Goal: Check status

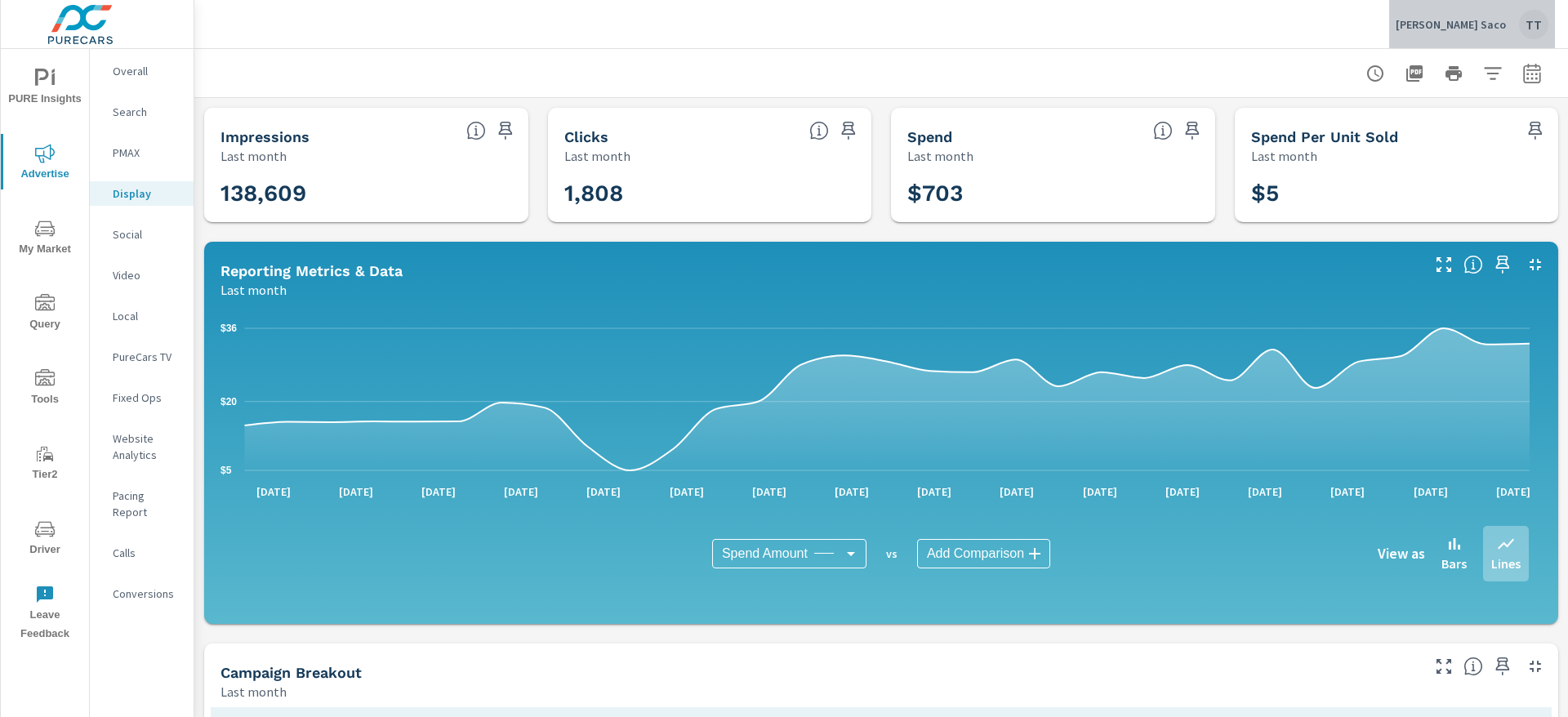
click at [1532, 28] on div "TT" at bounding box center [1533, 25] width 29 height 29
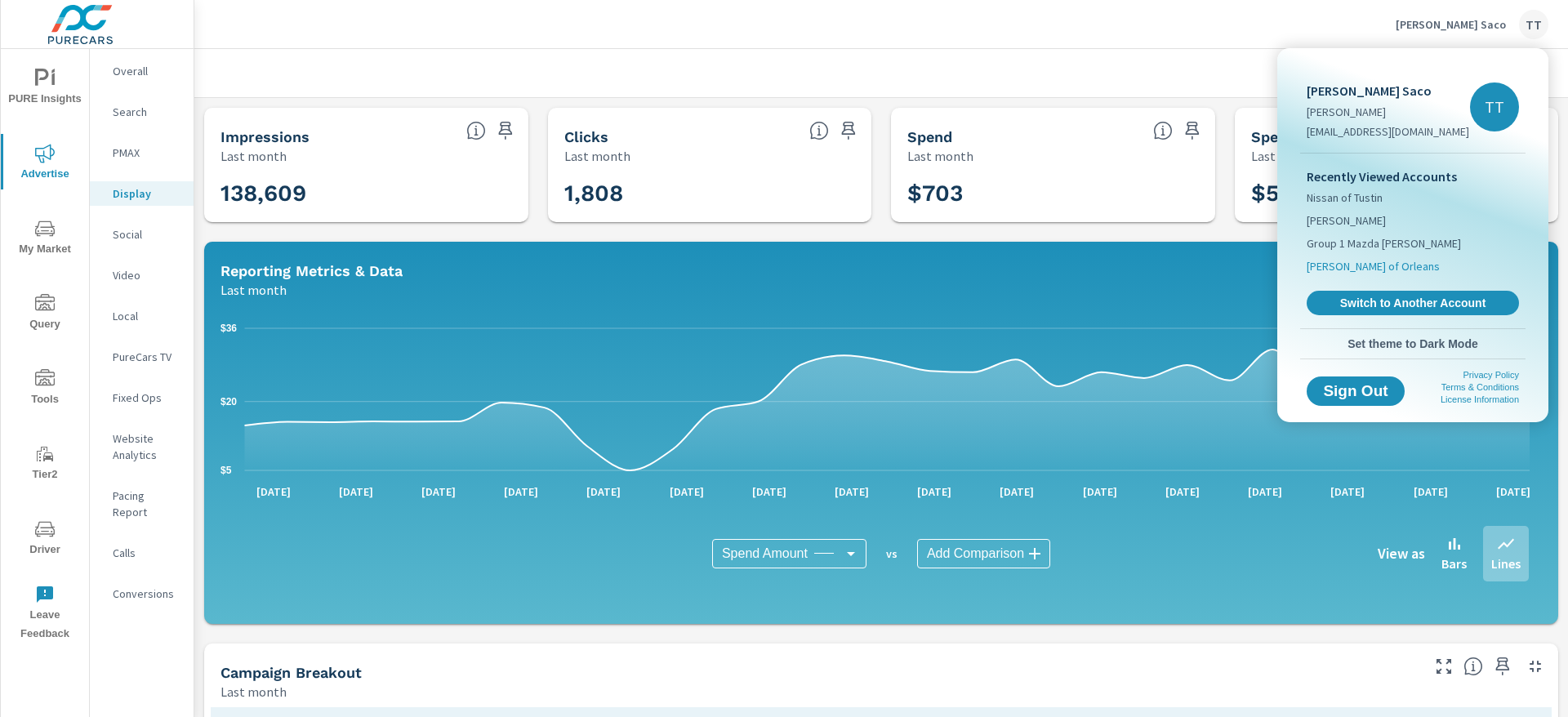
click at [1384, 271] on span "Ira Toyota of Orleans" at bounding box center [1373, 266] width 134 height 16
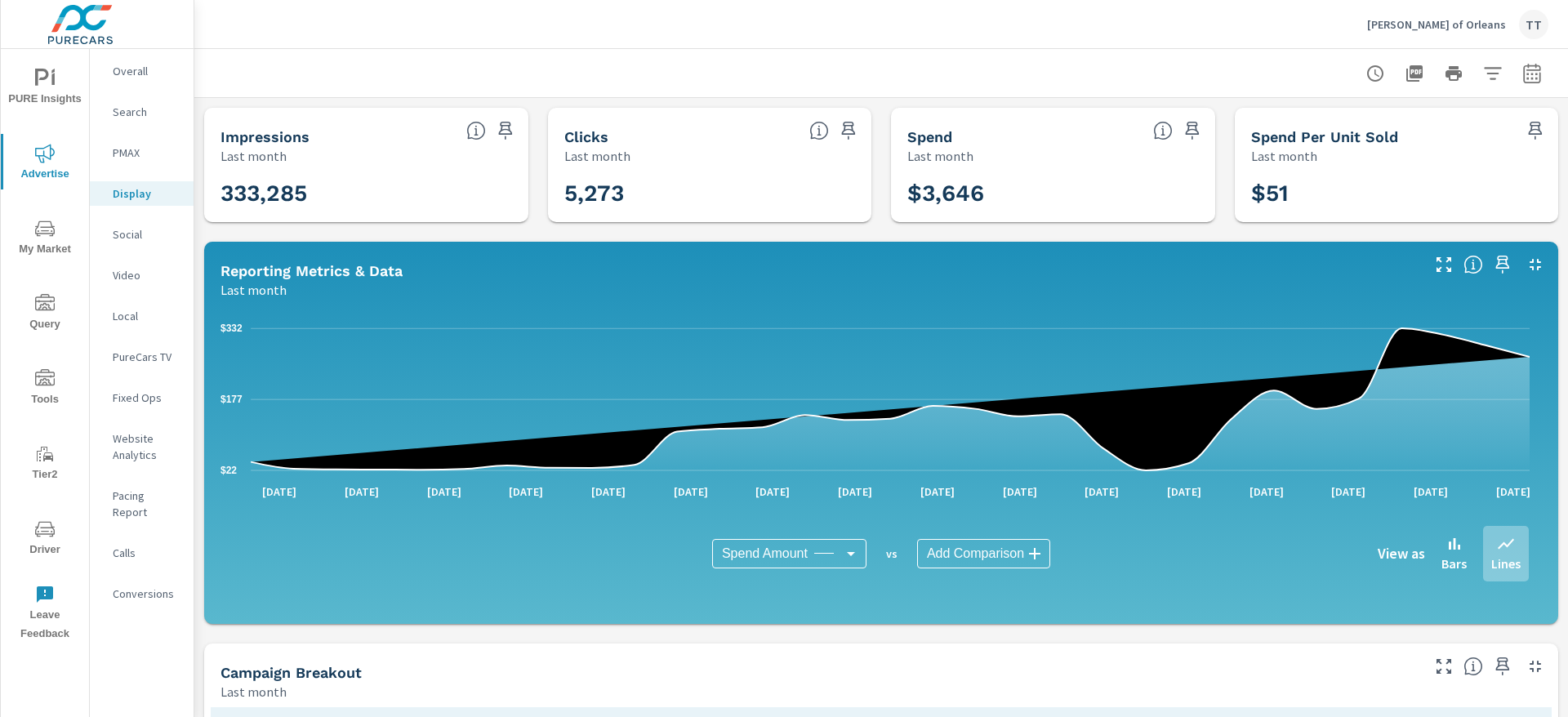
click at [1529, 34] on div "TT" at bounding box center [1533, 25] width 29 height 29
click at [1528, 34] on body "PURE Insights Advertise My Market Query Tools Tier2 Driver Leave Feedback Overa…" at bounding box center [784, 358] width 1568 height 717
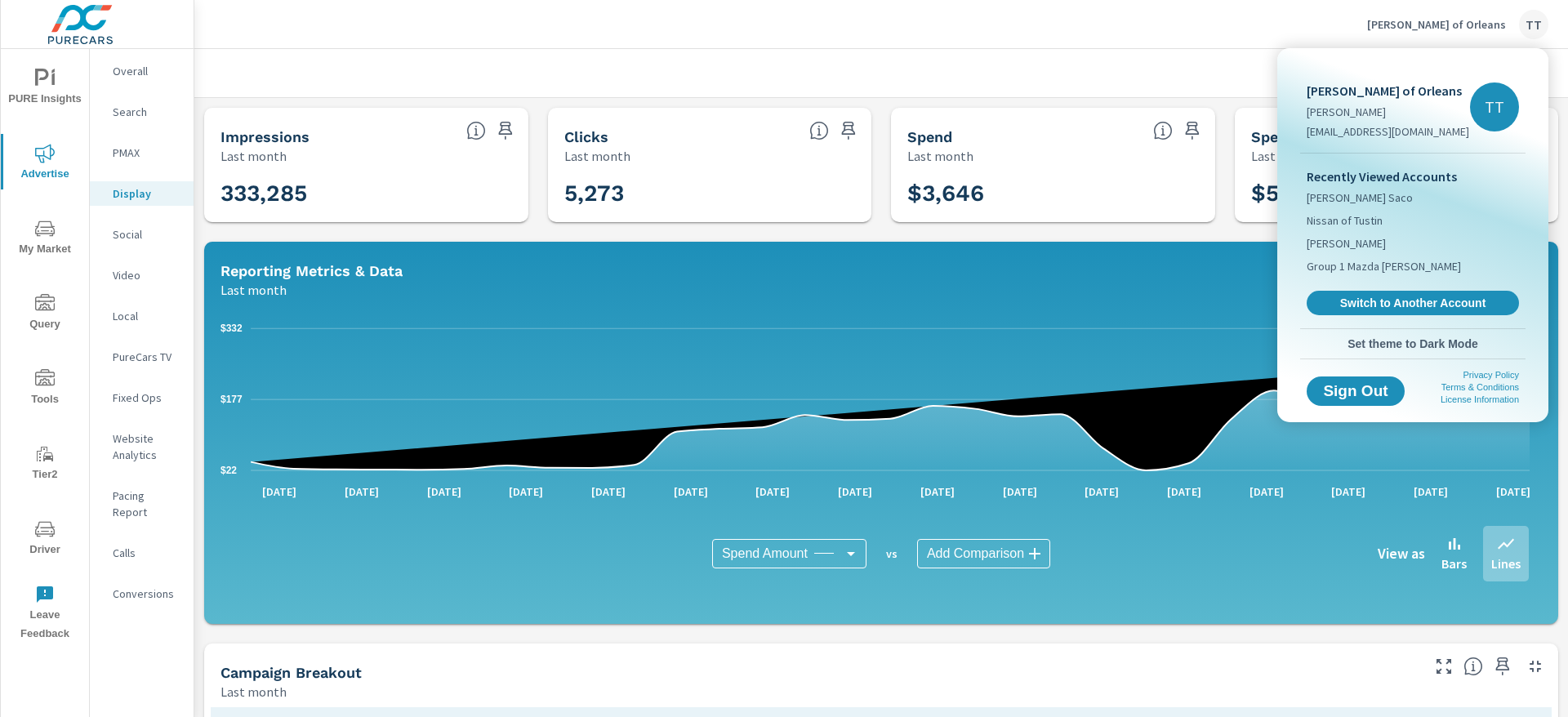
click at [1360, 289] on div "Recently Viewed Accounts Ira Toyota Saco Nissan of Tustin Ira Mazda Group 1 Maz…" at bounding box center [1413, 241] width 225 height 174
click at [1364, 300] on span "Switch to Another Account" at bounding box center [1413, 303] width 200 height 15
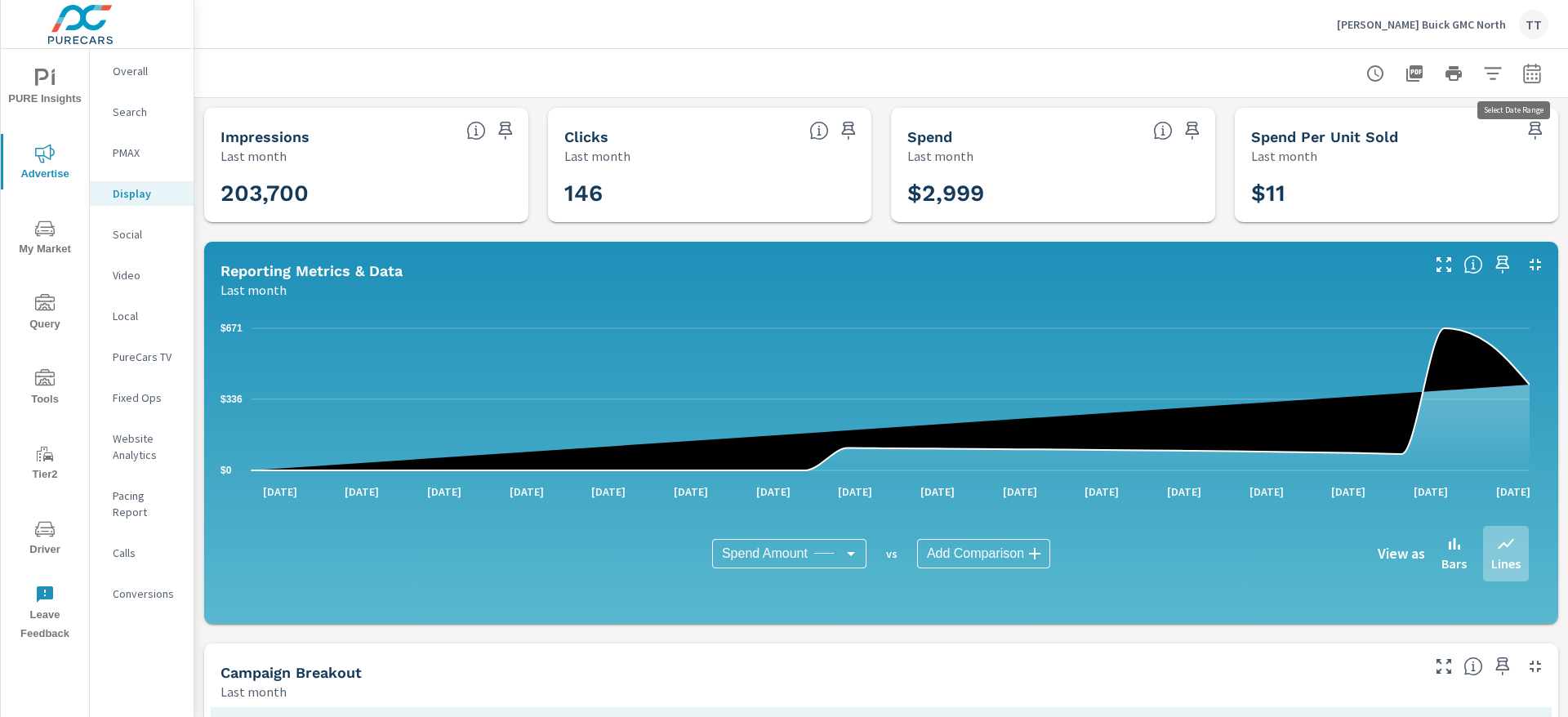
click at [1523, 77] on icon "button" at bounding box center [1533, 74] width 20 height 20
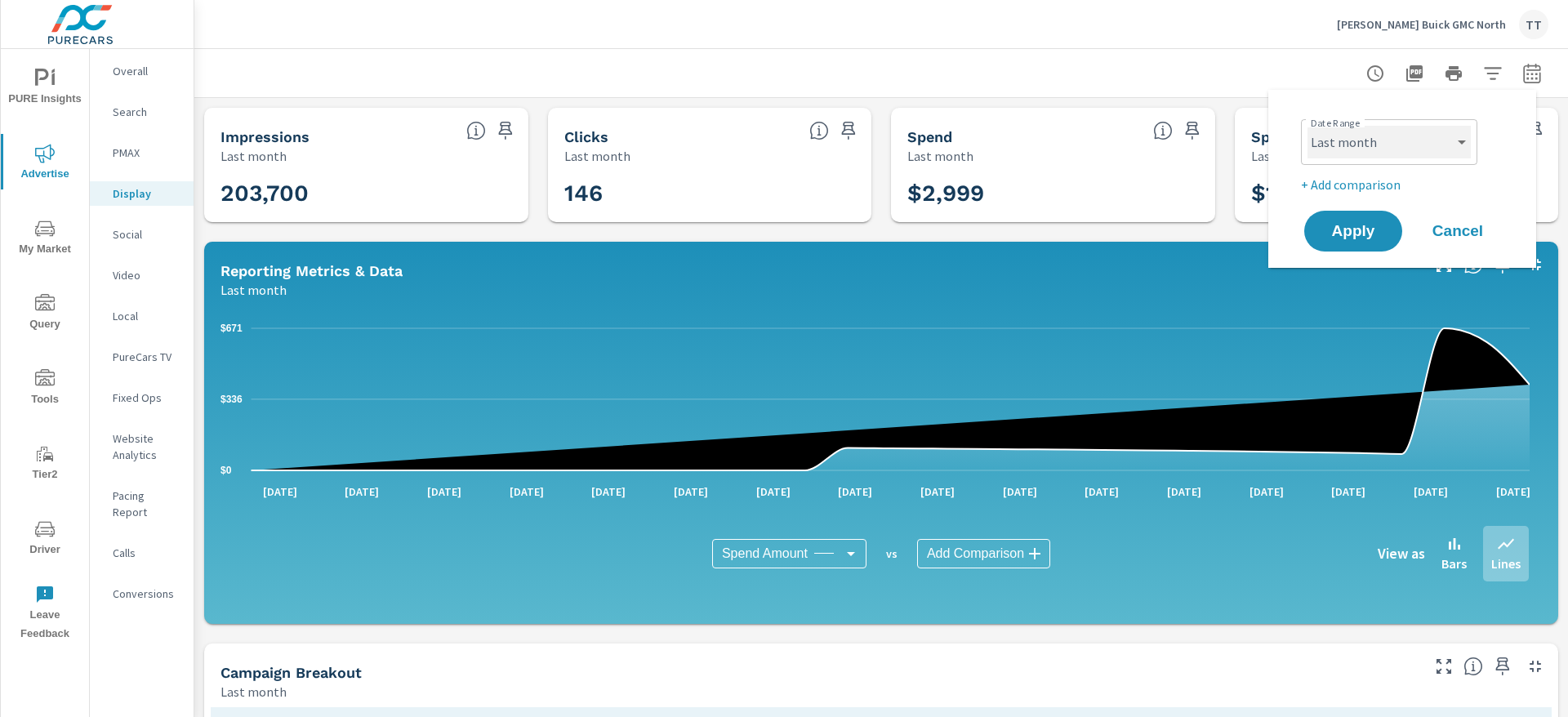
click at [1334, 143] on select "Custom [DATE] Last week Last 7 days Last 14 days Last 30 days Last 45 days Last…" at bounding box center [1389, 142] width 164 height 33
click at [1307, 125] on select "Custom [DATE] Last week Last 7 days Last 14 days Last 30 days Last 45 days Last…" at bounding box center [1389, 142] width 164 height 33
click at [1441, 139] on select "Custom [DATE] Last week Last 7 days Last 14 days Last 30 days Last 45 days Last…" at bounding box center [1389, 142] width 164 height 33
click at [1307, 125] on select "Custom [DATE] Last week Last 7 days Last 14 days Last 30 days Last 45 days Last…" at bounding box center [1389, 142] width 164 height 33
select select "custom"
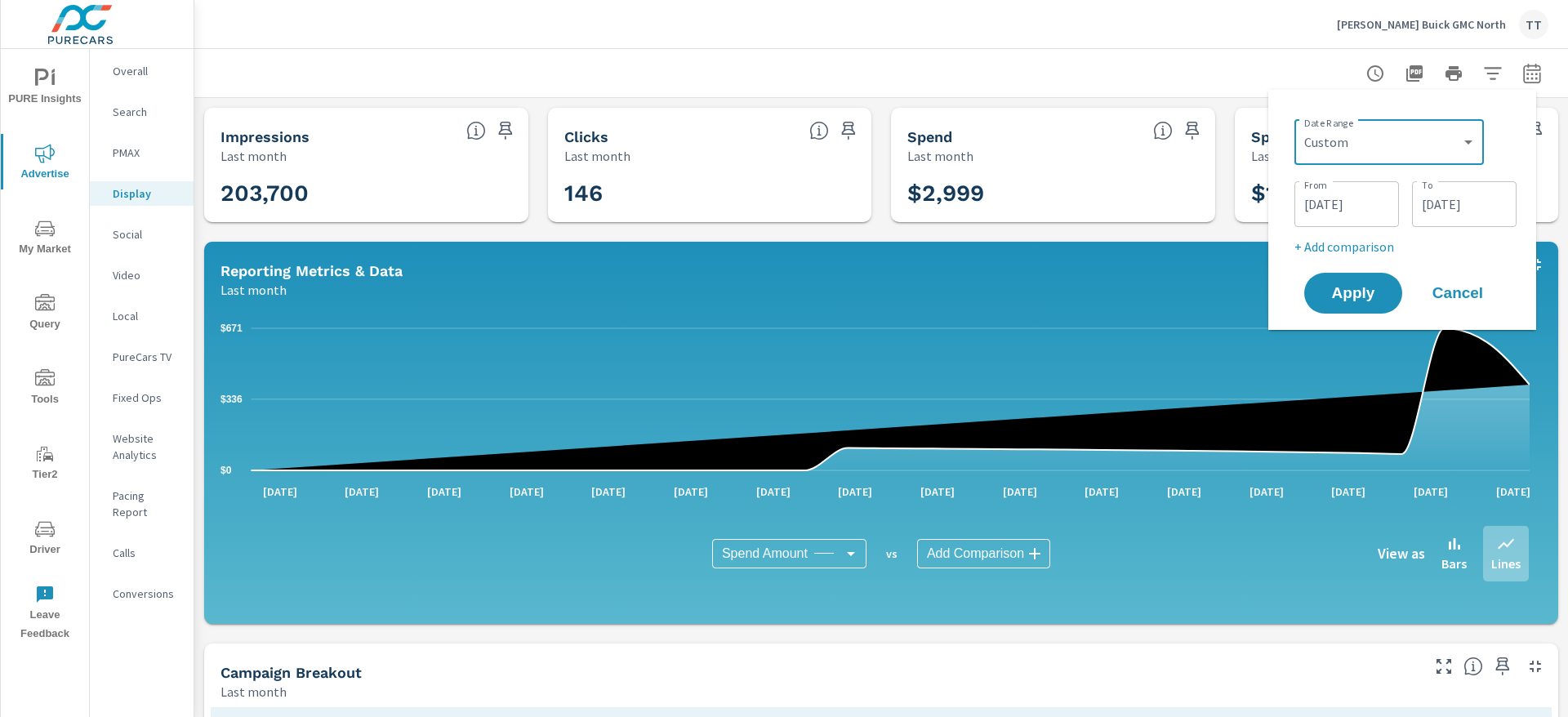
click at [1335, 203] on input "[DATE]" at bounding box center [1346, 204] width 92 height 33
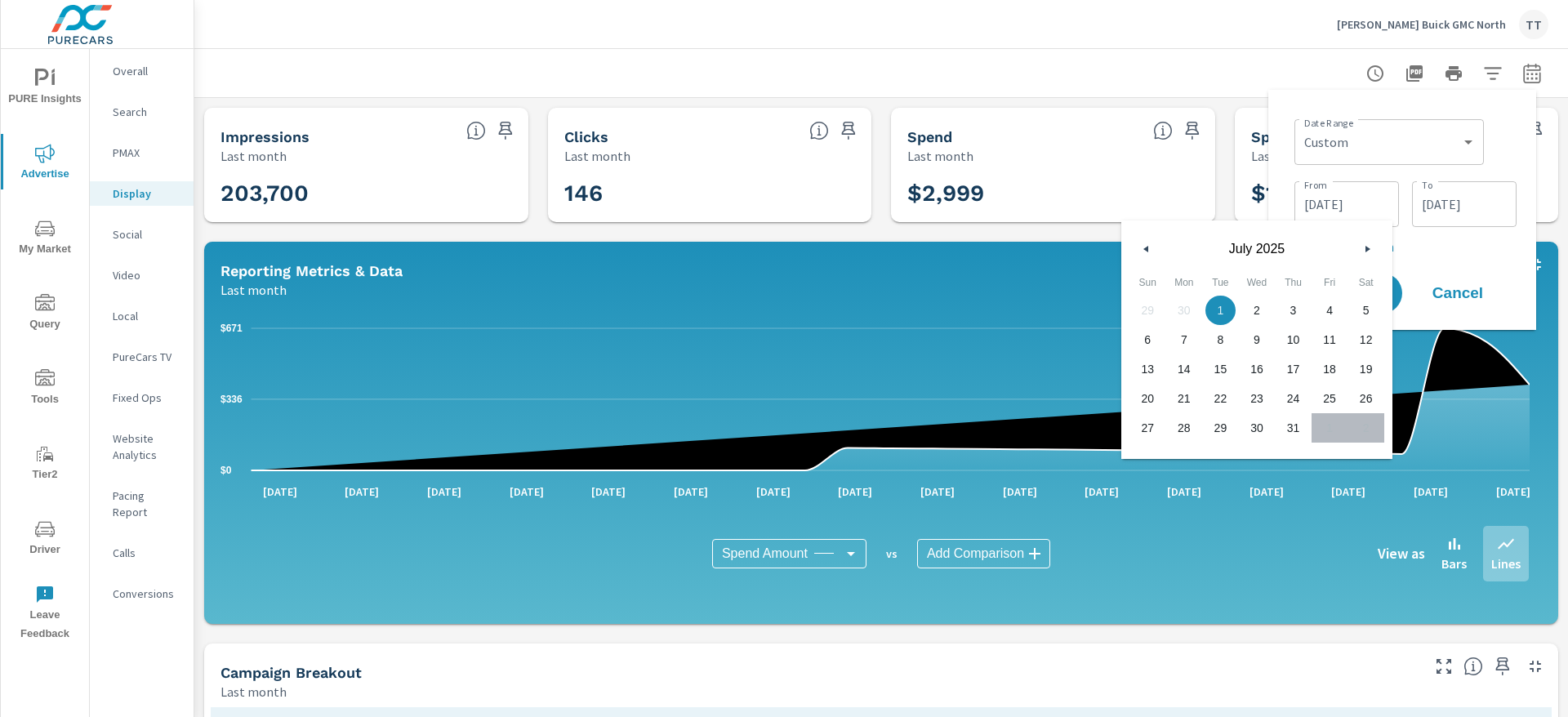
click at [1153, 242] on button "button" at bounding box center [1146, 249] width 20 height 20
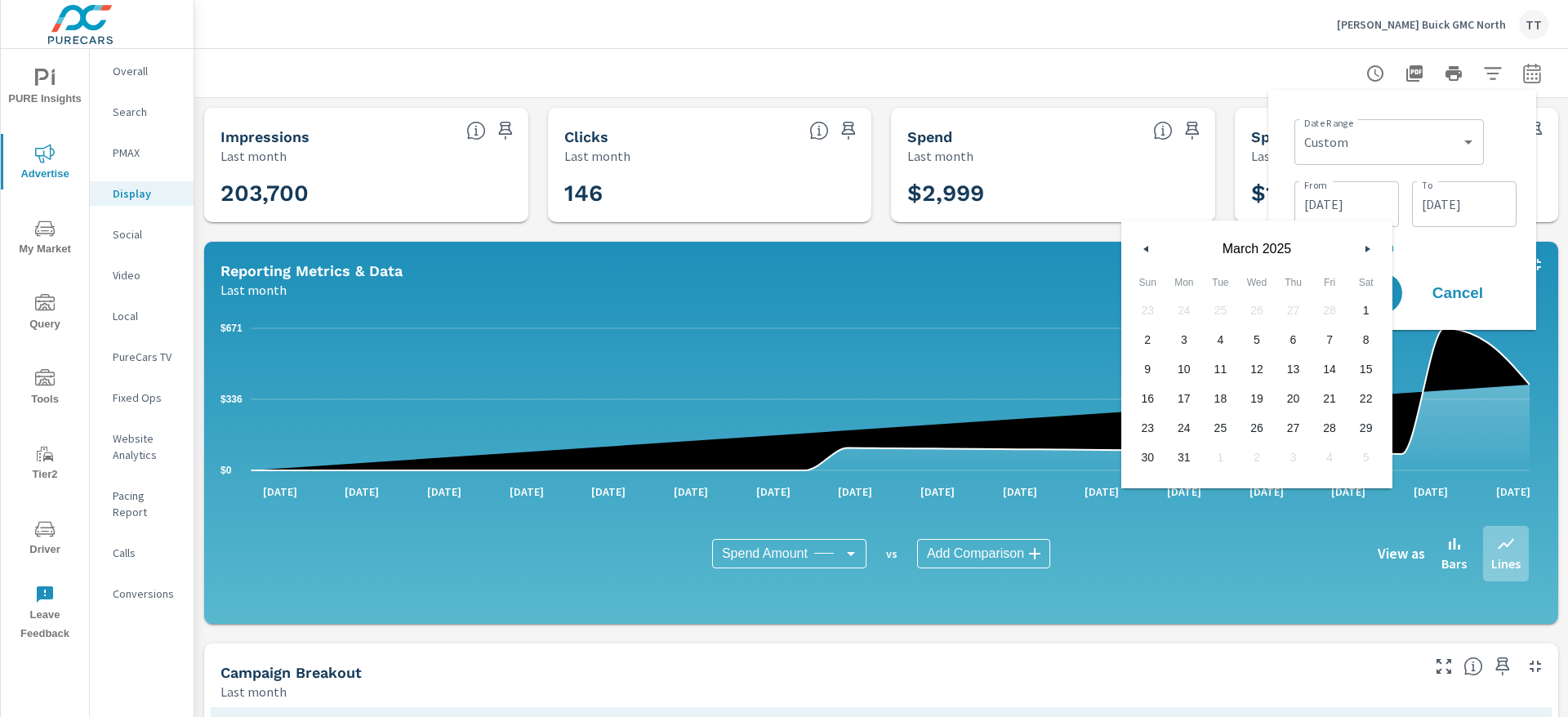
click at [1153, 242] on button "button" at bounding box center [1146, 249] width 20 height 20
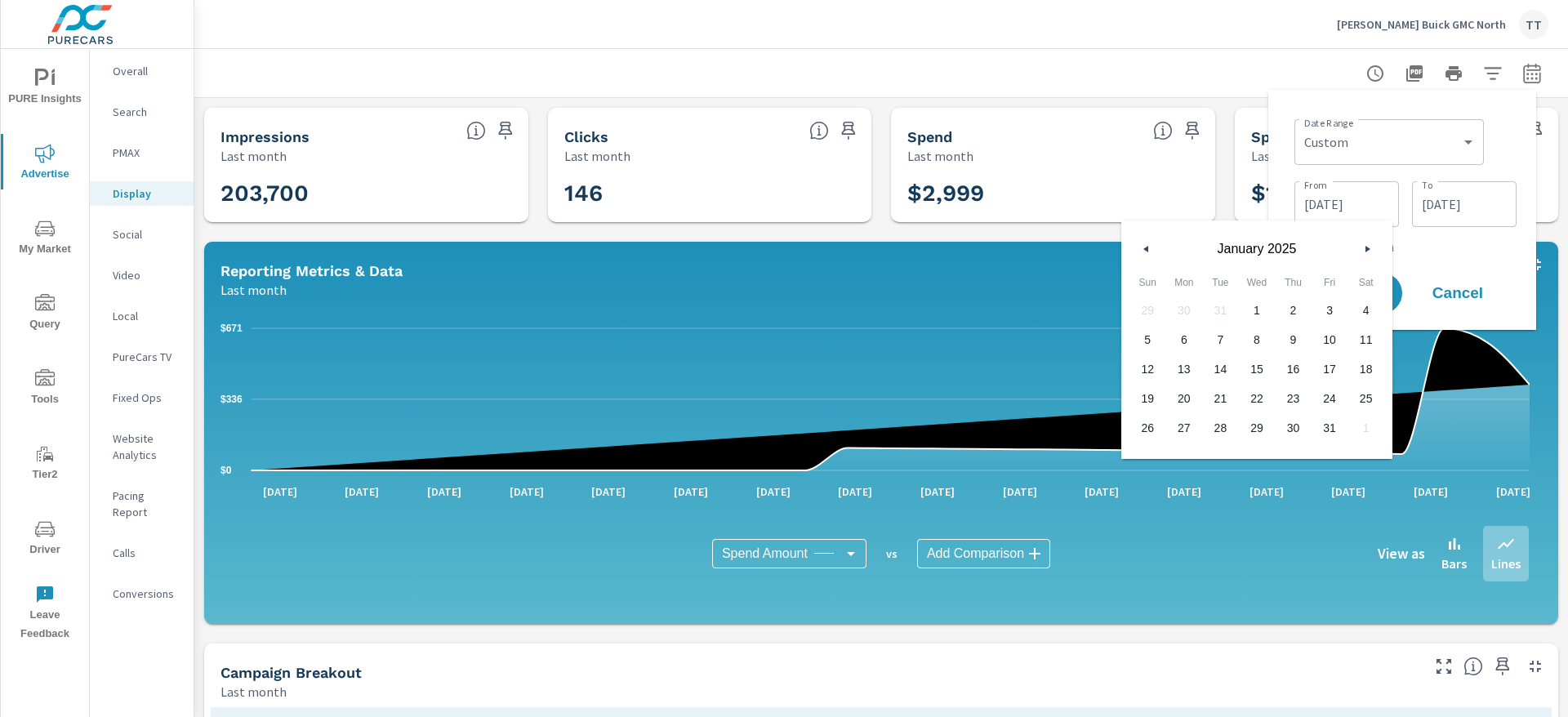
click at [1153, 242] on button "button" at bounding box center [1146, 249] width 20 height 20
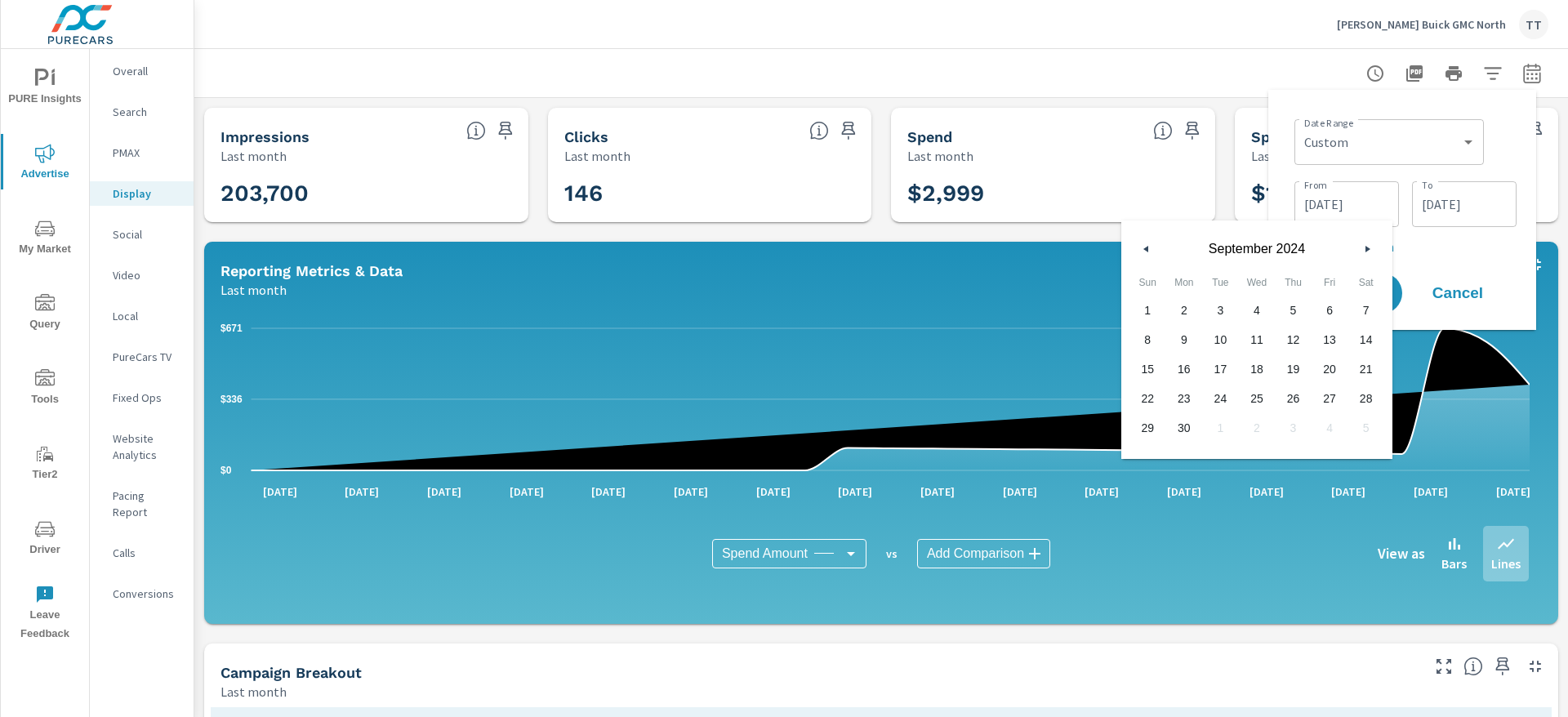
click at [1153, 242] on button "button" at bounding box center [1146, 249] width 20 height 20
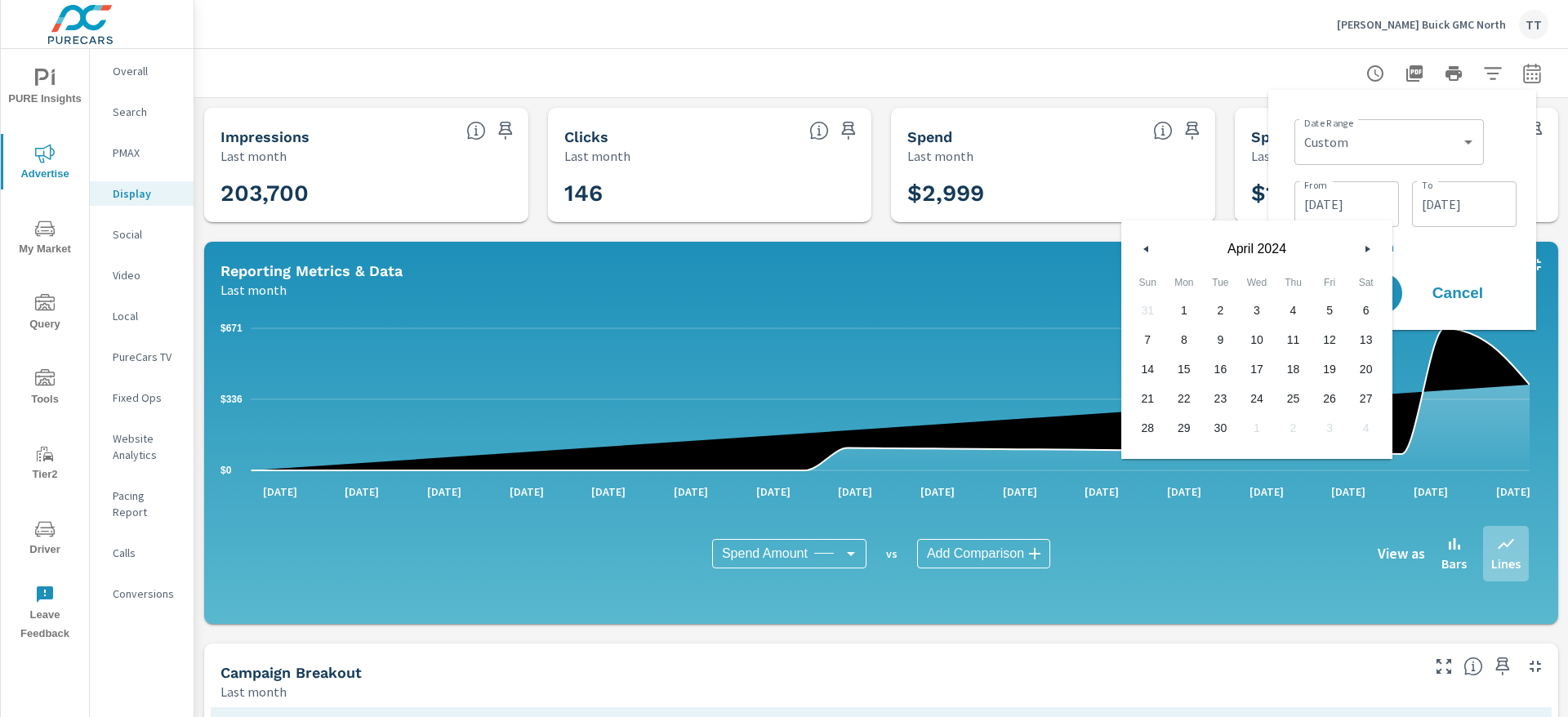
click at [1153, 242] on button "button" at bounding box center [1146, 249] width 20 height 20
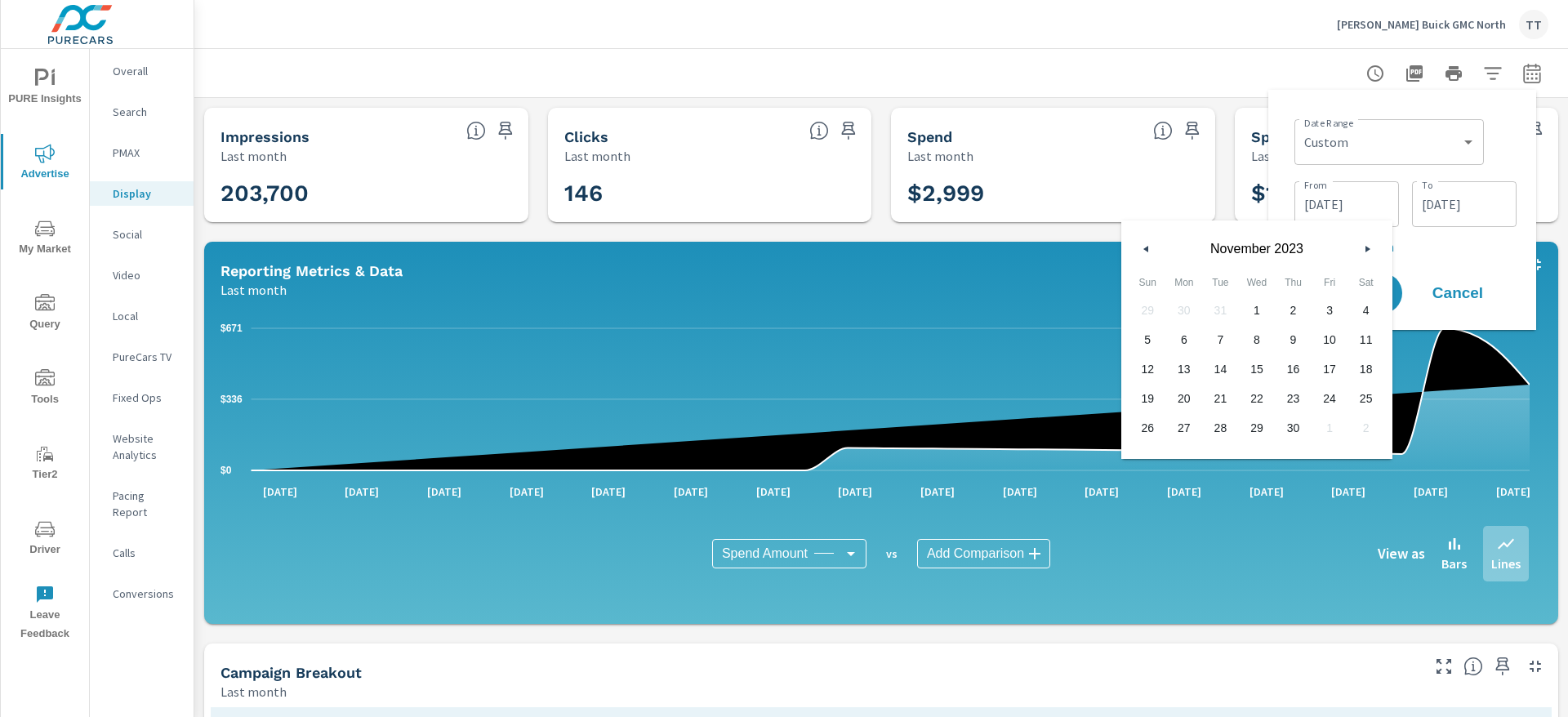
click at [1153, 242] on button "button" at bounding box center [1146, 249] width 20 height 20
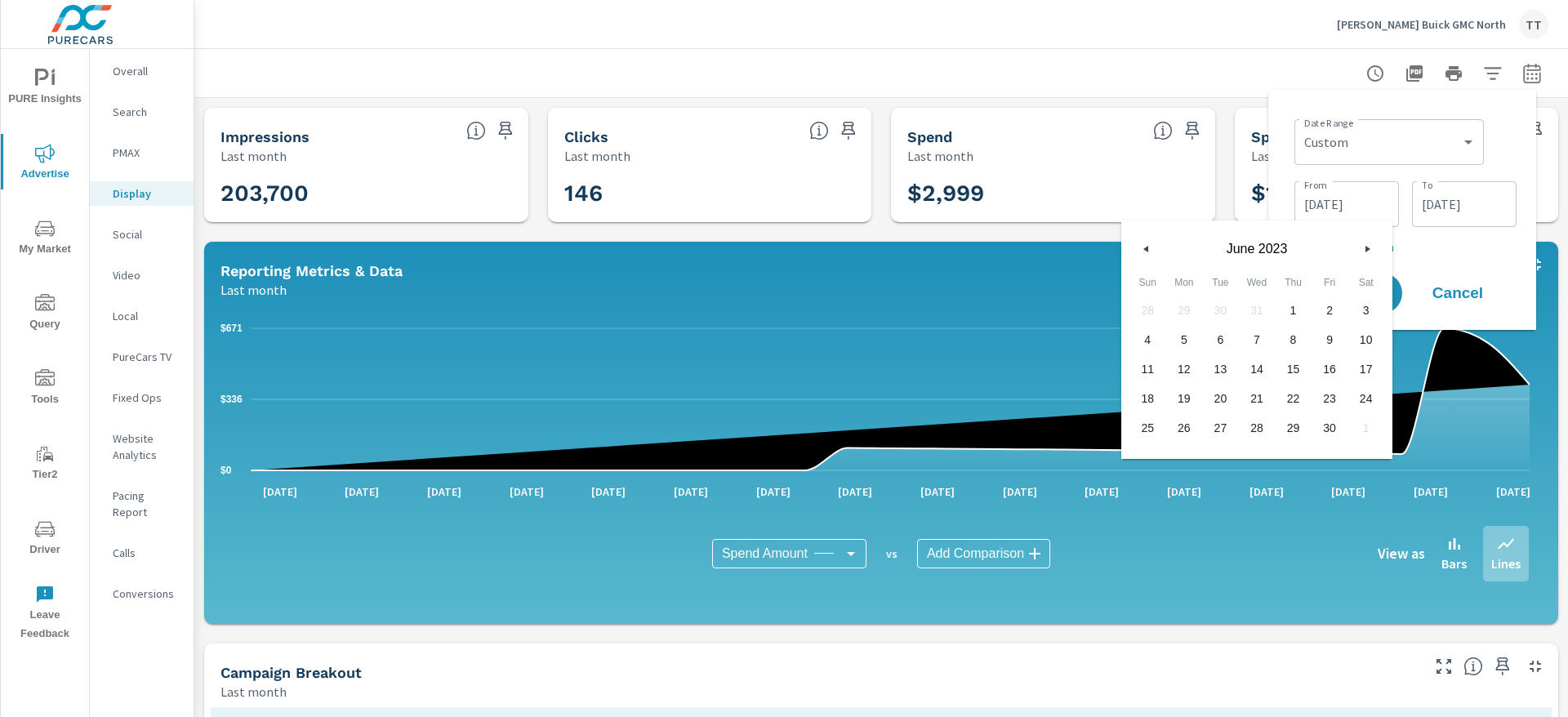
click at [1153, 242] on button "button" at bounding box center [1146, 249] width 20 height 20
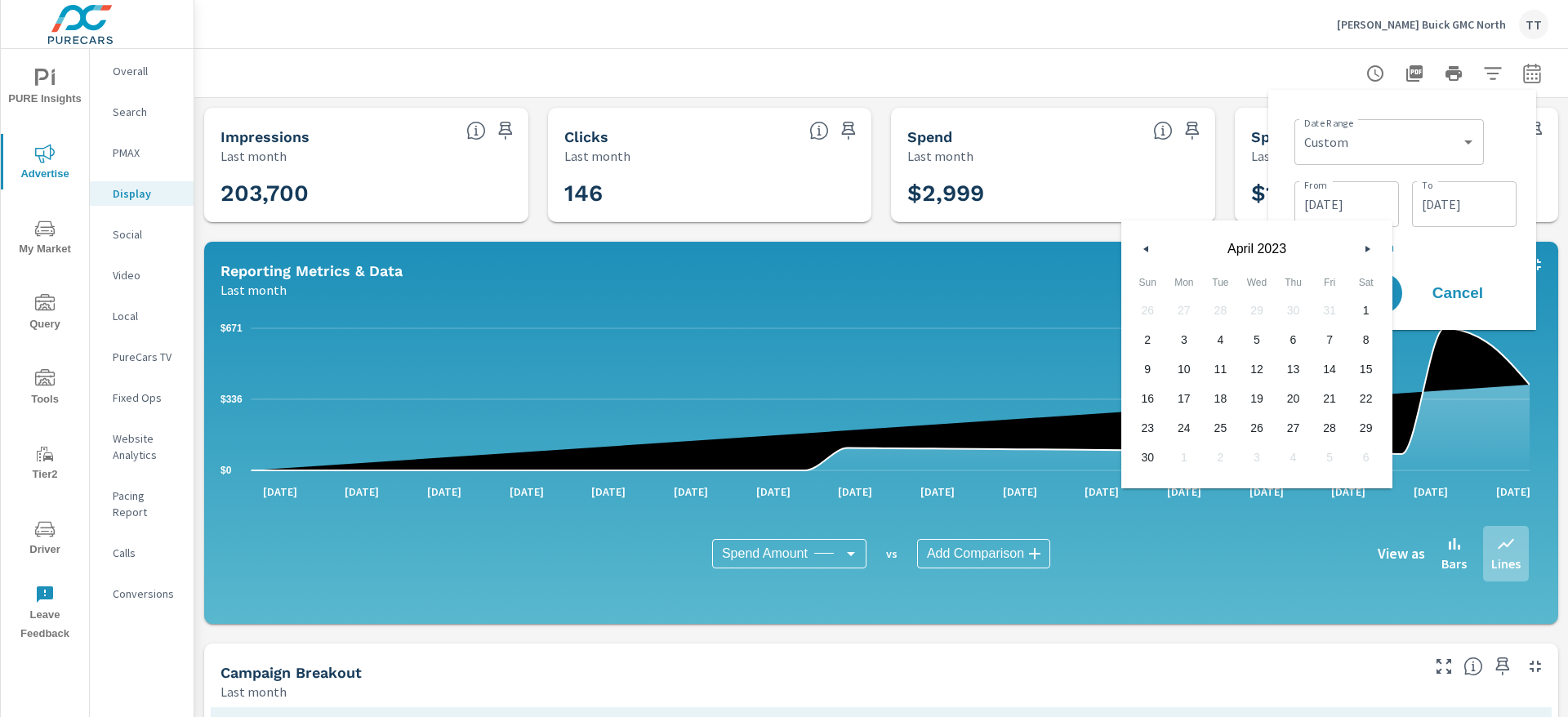
click at [1153, 242] on button "button" at bounding box center [1146, 249] width 20 height 20
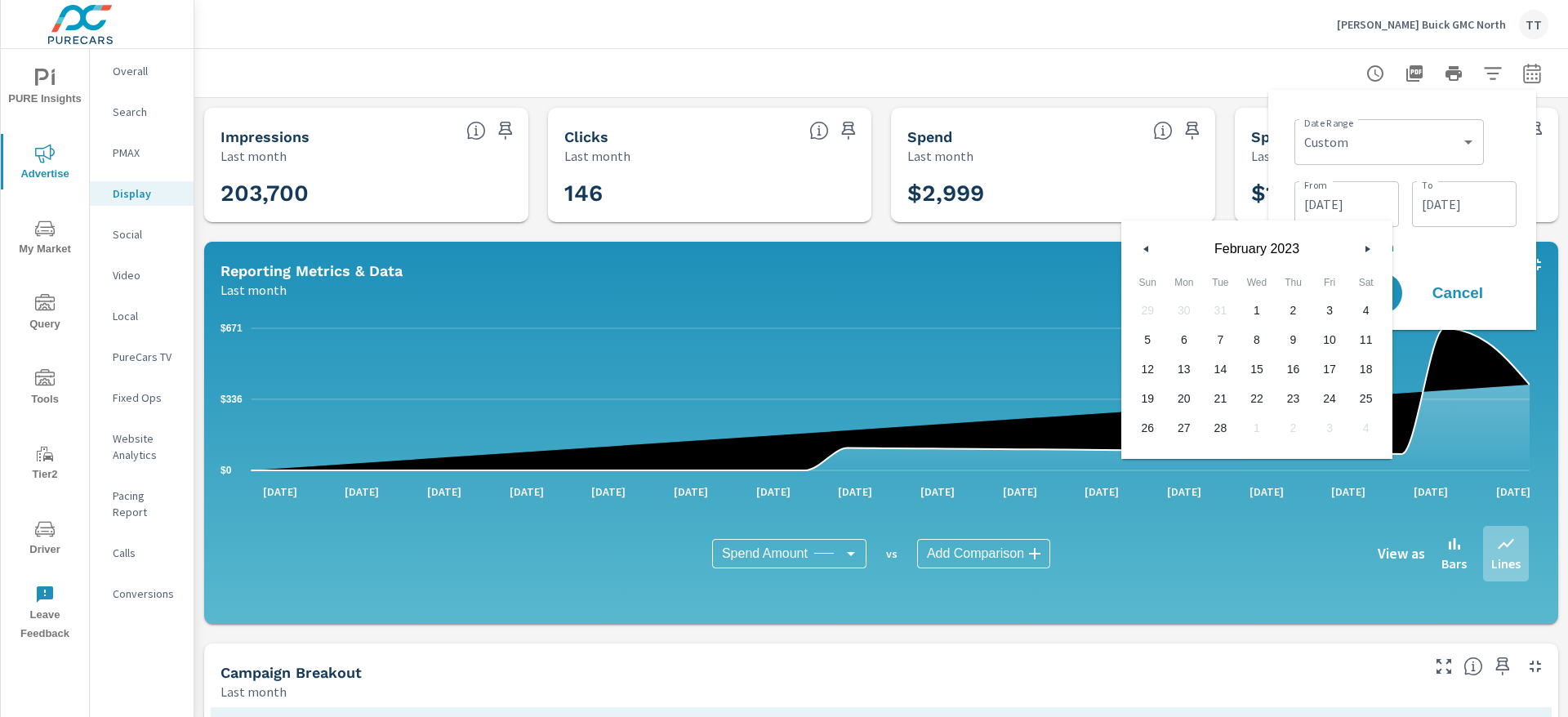
click at [1153, 242] on button "button" at bounding box center [1146, 249] width 20 height 20
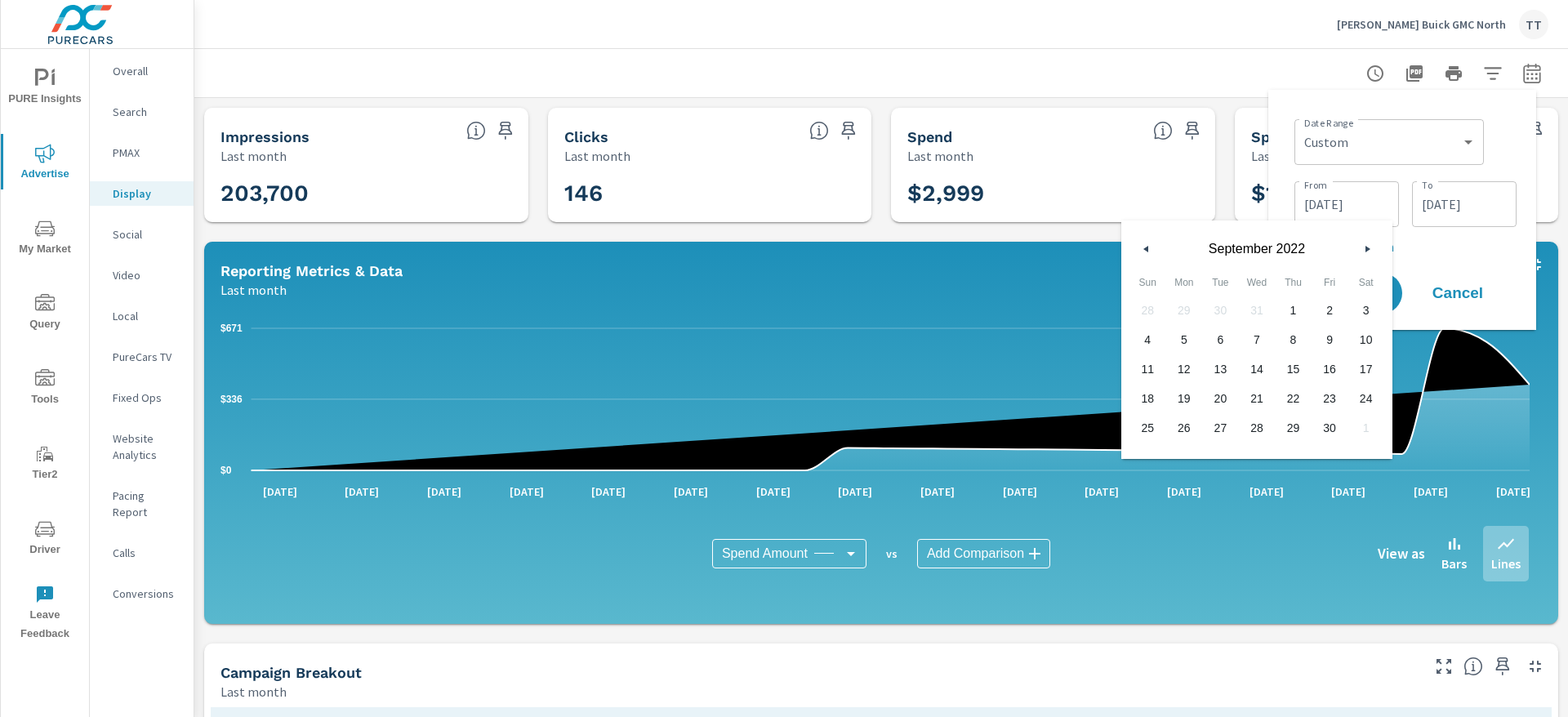
click at [1153, 242] on button "button" at bounding box center [1146, 249] width 20 height 20
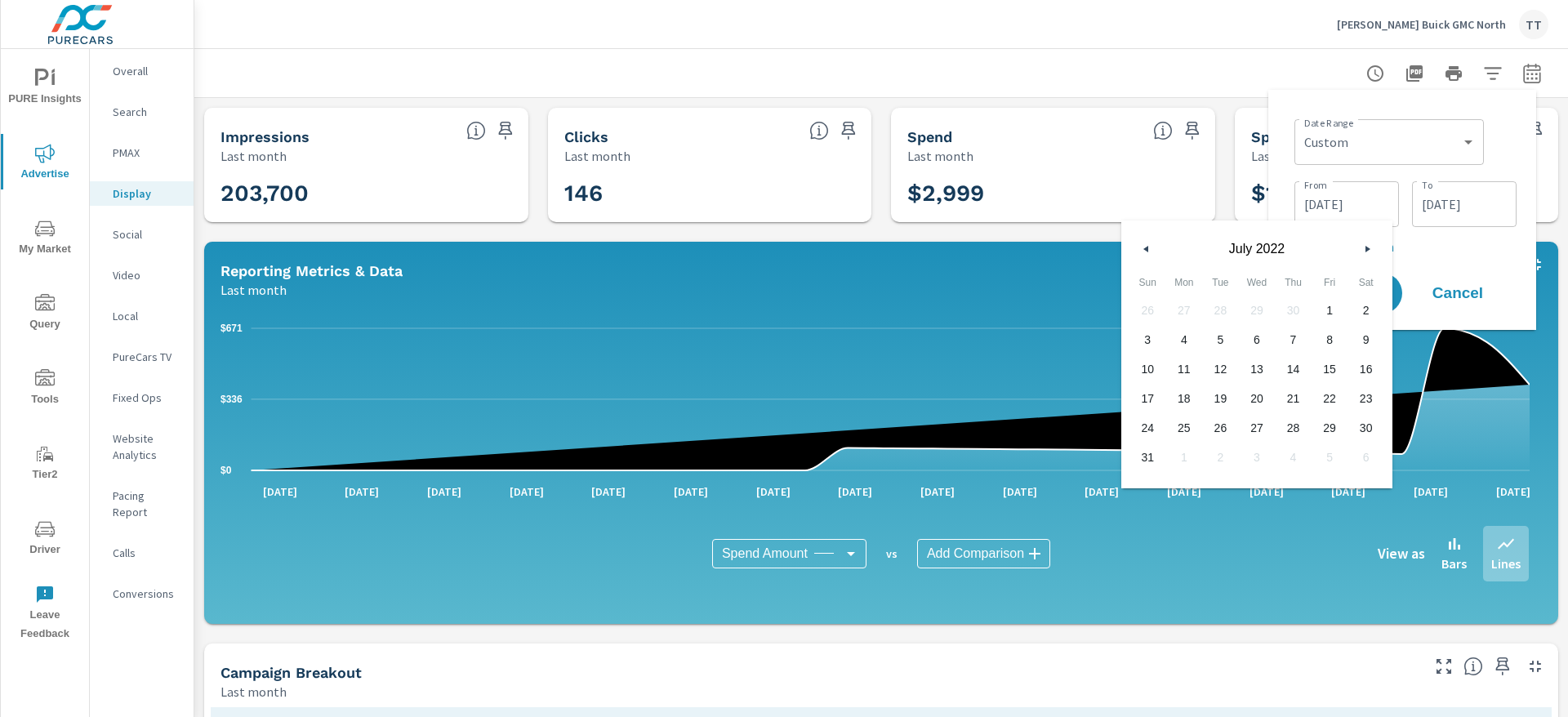
click at [1153, 242] on button "button" at bounding box center [1146, 249] width 20 height 20
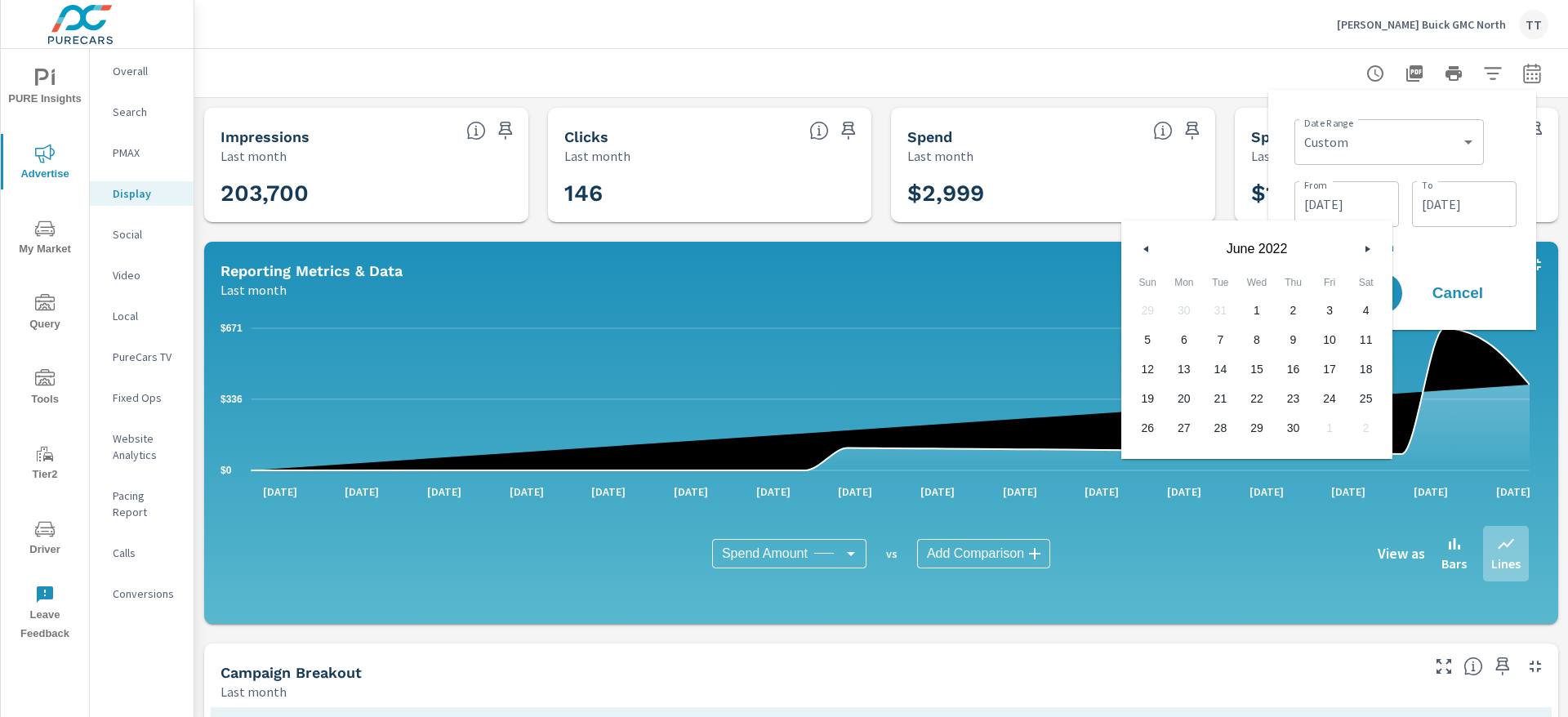
click at [1153, 242] on button "button" at bounding box center [1146, 249] width 20 height 20
click at [1225, 305] on span "1" at bounding box center [1220, 310] width 36 height 21
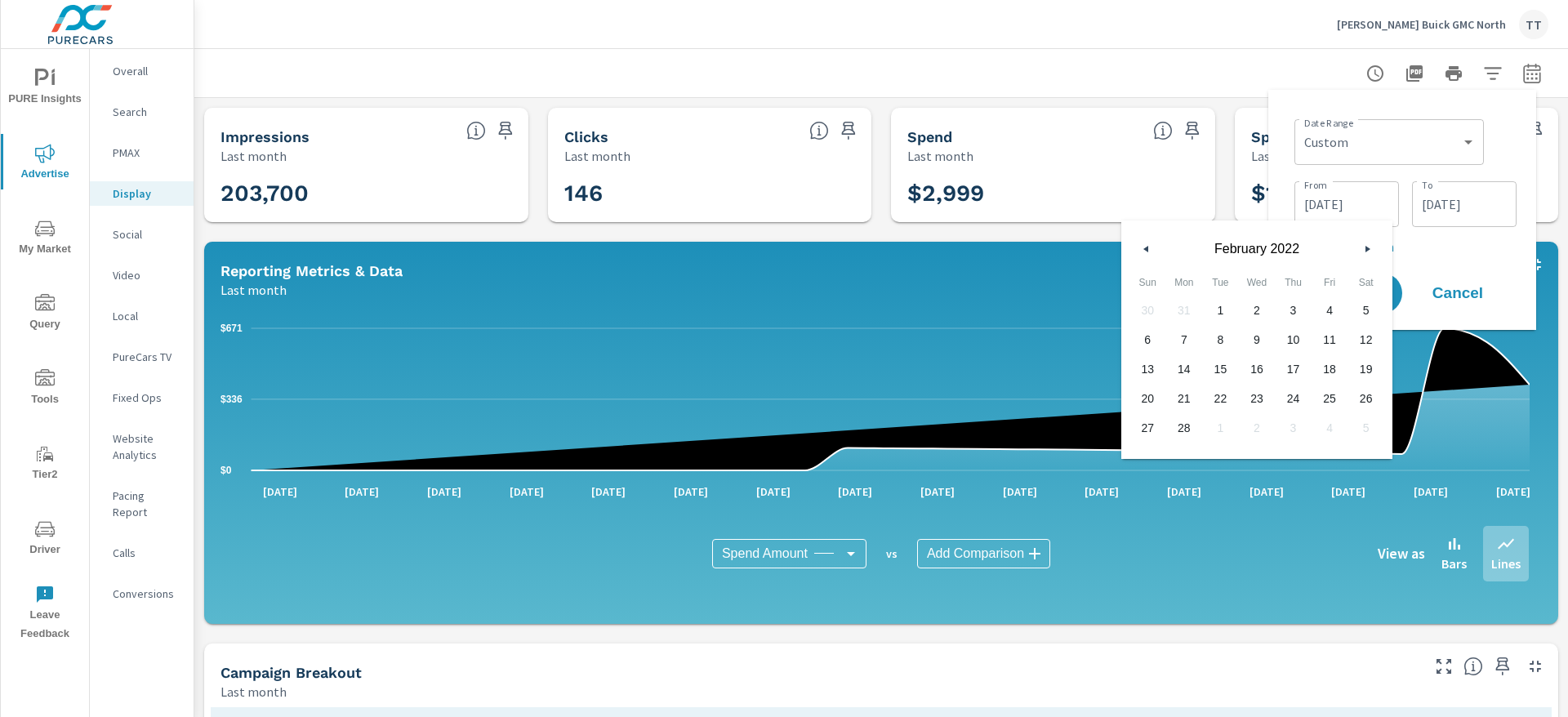
type input "[DATE]"
click at [1225, 313] on span "1" at bounding box center [1220, 310] width 36 height 21
click at [1408, 271] on div "Apply Cancel" at bounding box center [1405, 294] width 209 height 47
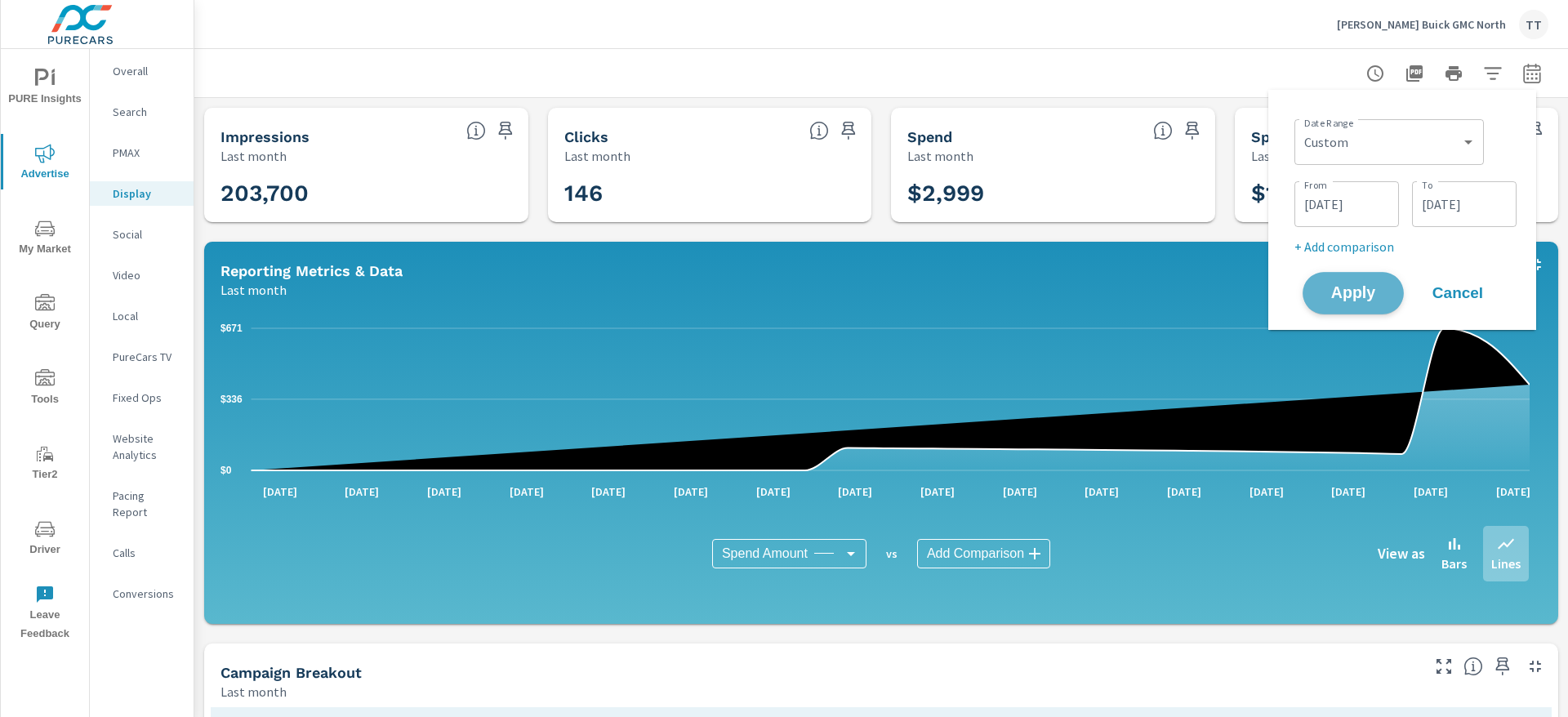
click at [1355, 293] on span "Apply" at bounding box center [1354, 294] width 67 height 15
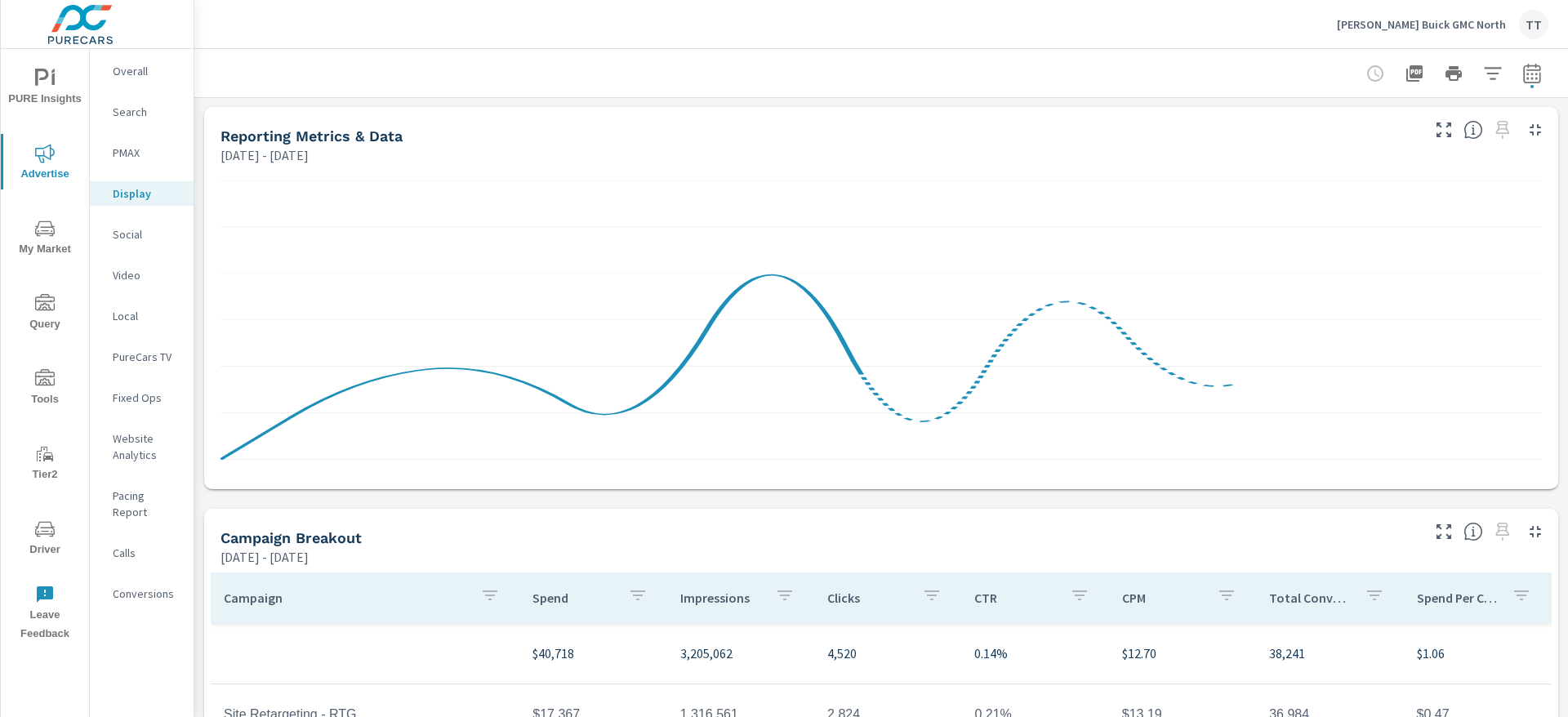
scroll to position [453, 0]
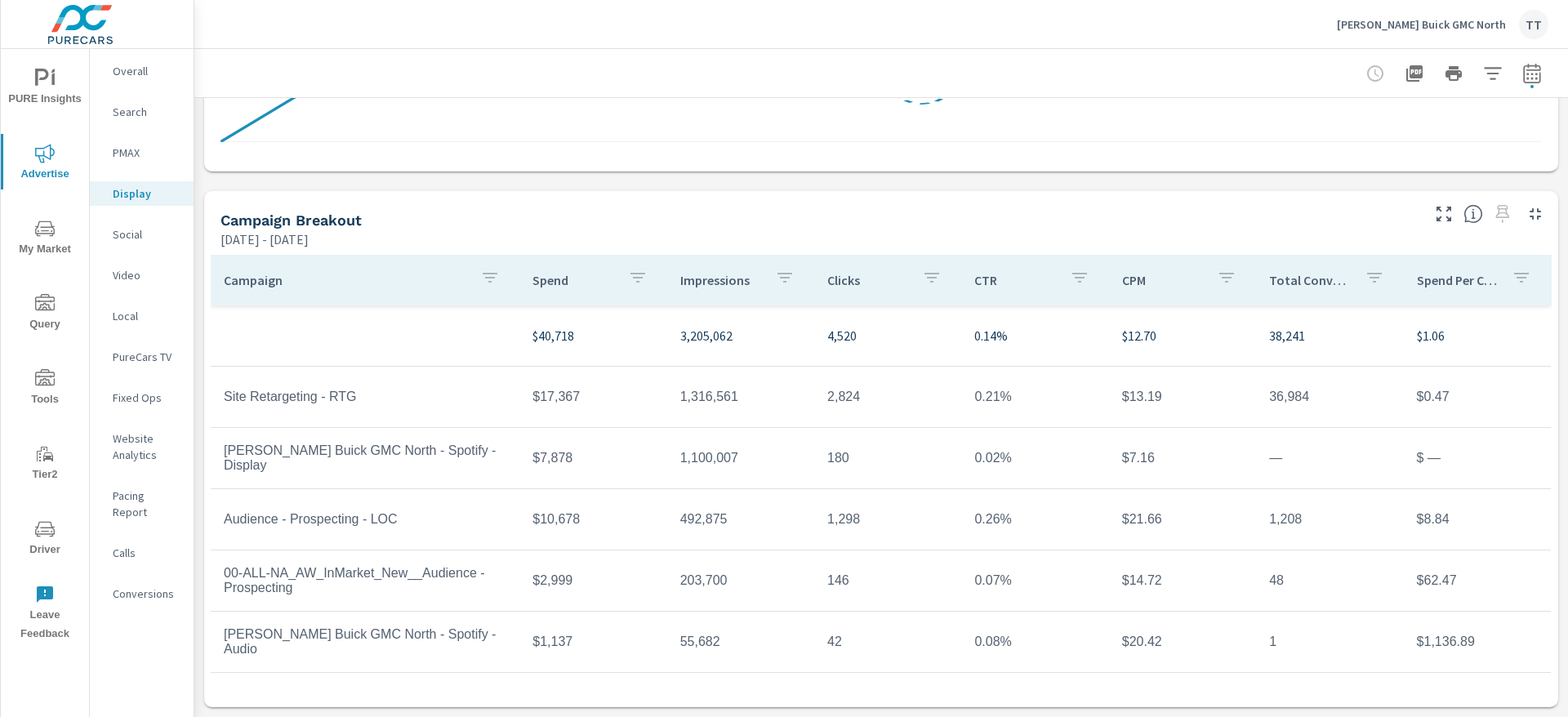
click at [530, 463] on td "$7,878" at bounding box center [593, 458] width 147 height 41
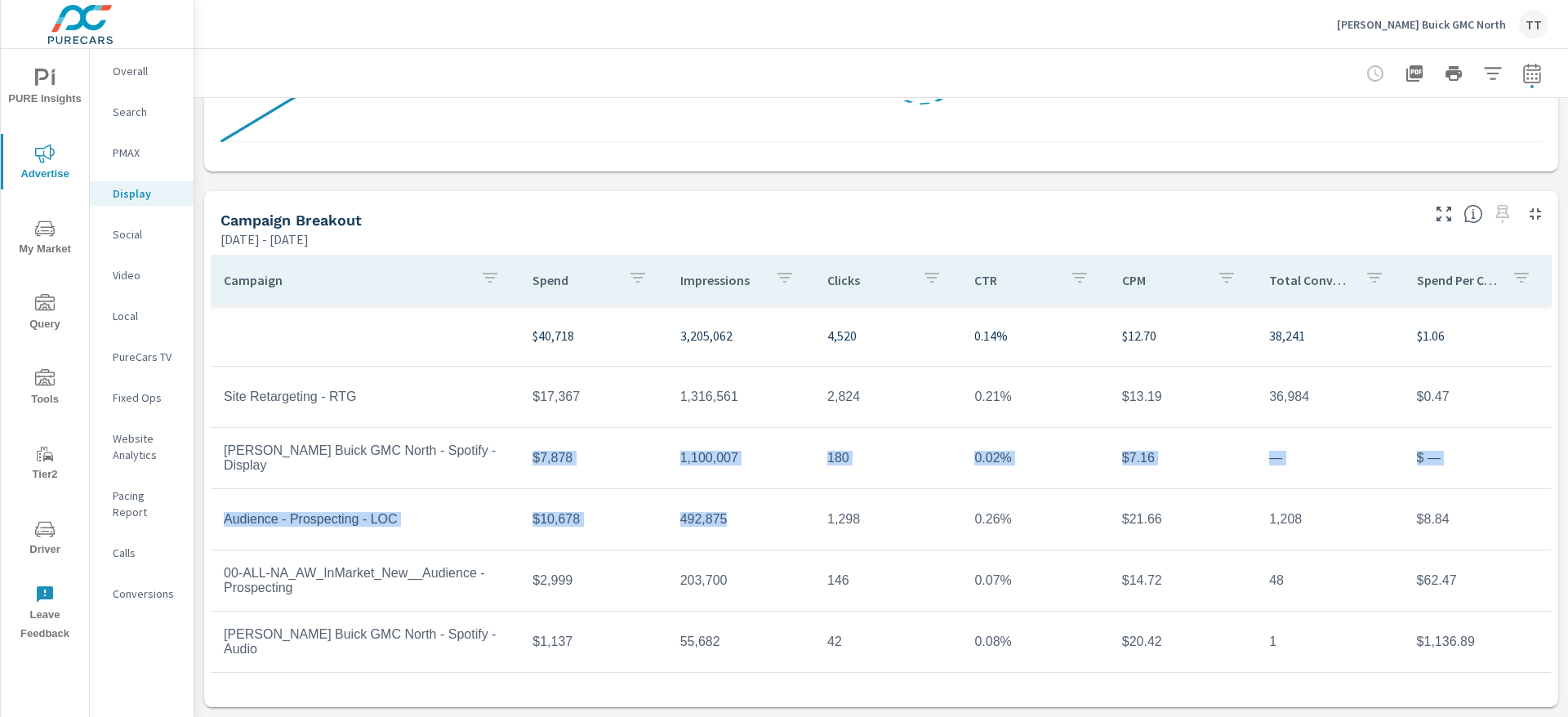
drag, startPoint x: 513, startPoint y: 456, endPoint x: 858, endPoint y: 540, distance: 355.1
click at [837, 531] on tbody "$40,718 3,205,062 4,520 0.14% $12.70 38,241 $1.06 Site Retargeting - RTG $17,36…" at bounding box center [881, 520] width 1341 height 429
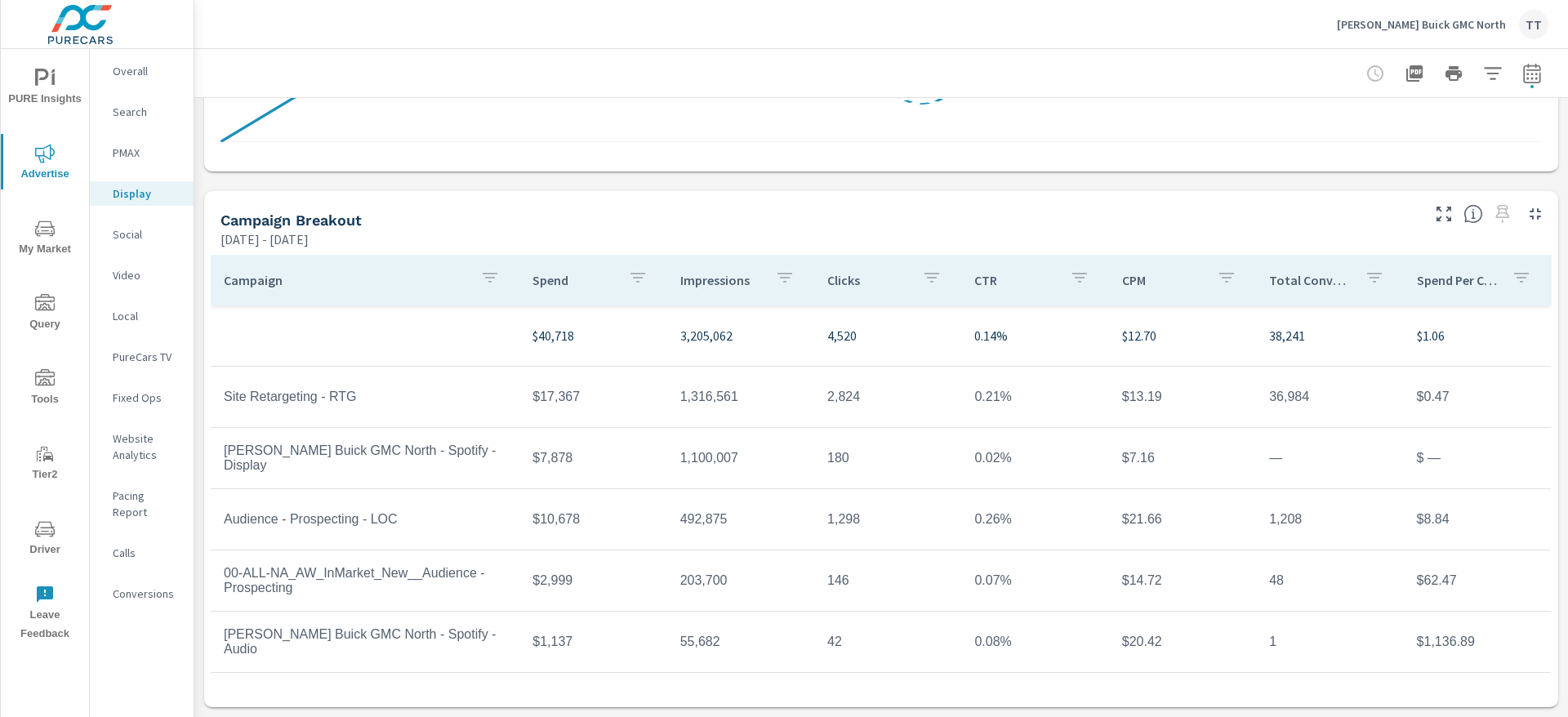
click at [821, 640] on td "42" at bounding box center [888, 642] width 147 height 41
click at [894, 640] on td "42" at bounding box center [888, 642] width 147 height 41
click at [1046, 642] on td "0.08%" at bounding box center [1035, 642] width 147 height 41
drag, startPoint x: 1046, startPoint y: 642, endPoint x: 869, endPoint y: 613, distance: 179.4
click at [869, 613] on tr "[PERSON_NAME] Buick GMC North - Spotify - Audio $1,137 55,682 42 0.08% $20.42 1…" at bounding box center [880, 642] width 1340 height 61
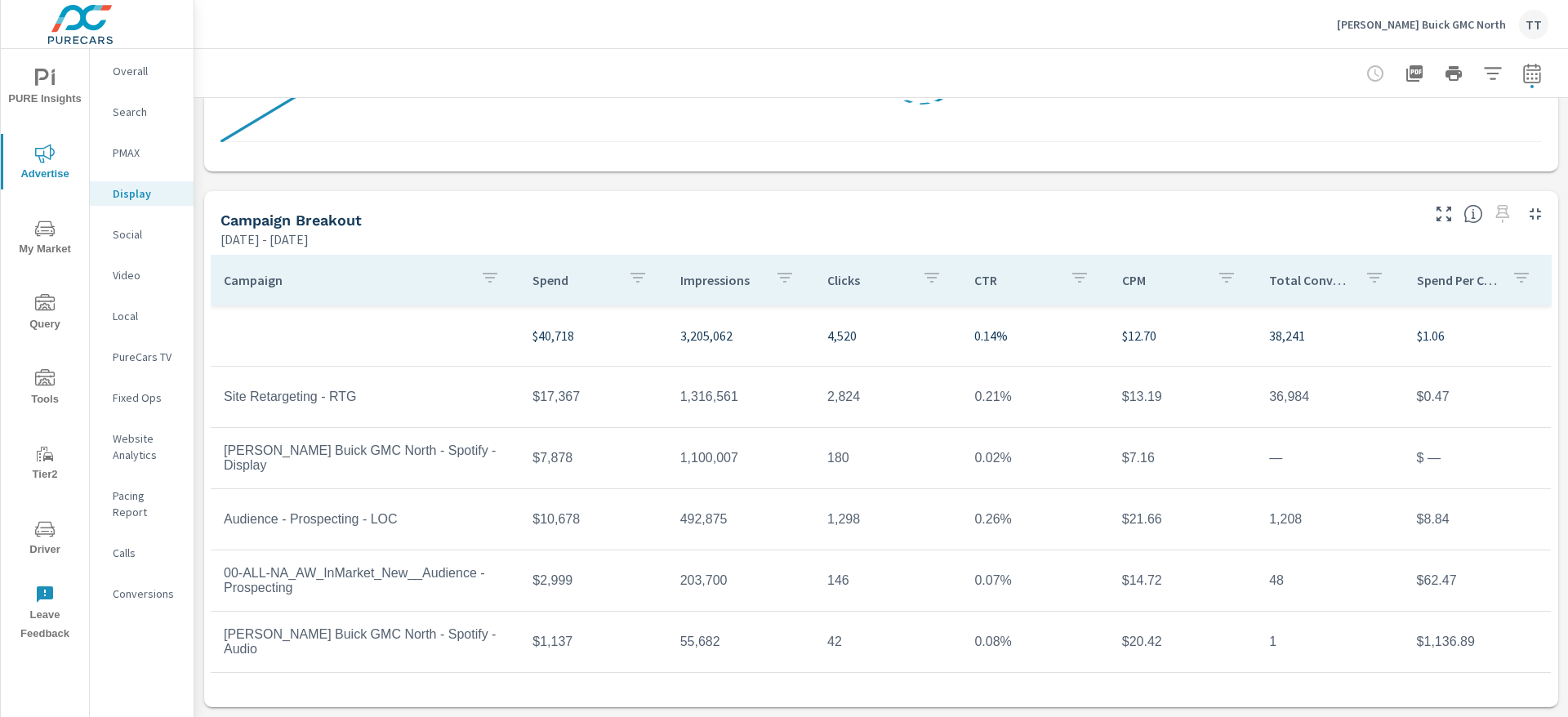
click at [814, 587] on td "146" at bounding box center [888, 581] width 147 height 41
click at [820, 454] on td "180" at bounding box center [888, 458] width 147 height 41
click at [836, 457] on td "180" at bounding box center [888, 458] width 147 height 41
click at [814, 460] on td "180" at bounding box center [888, 458] width 147 height 41
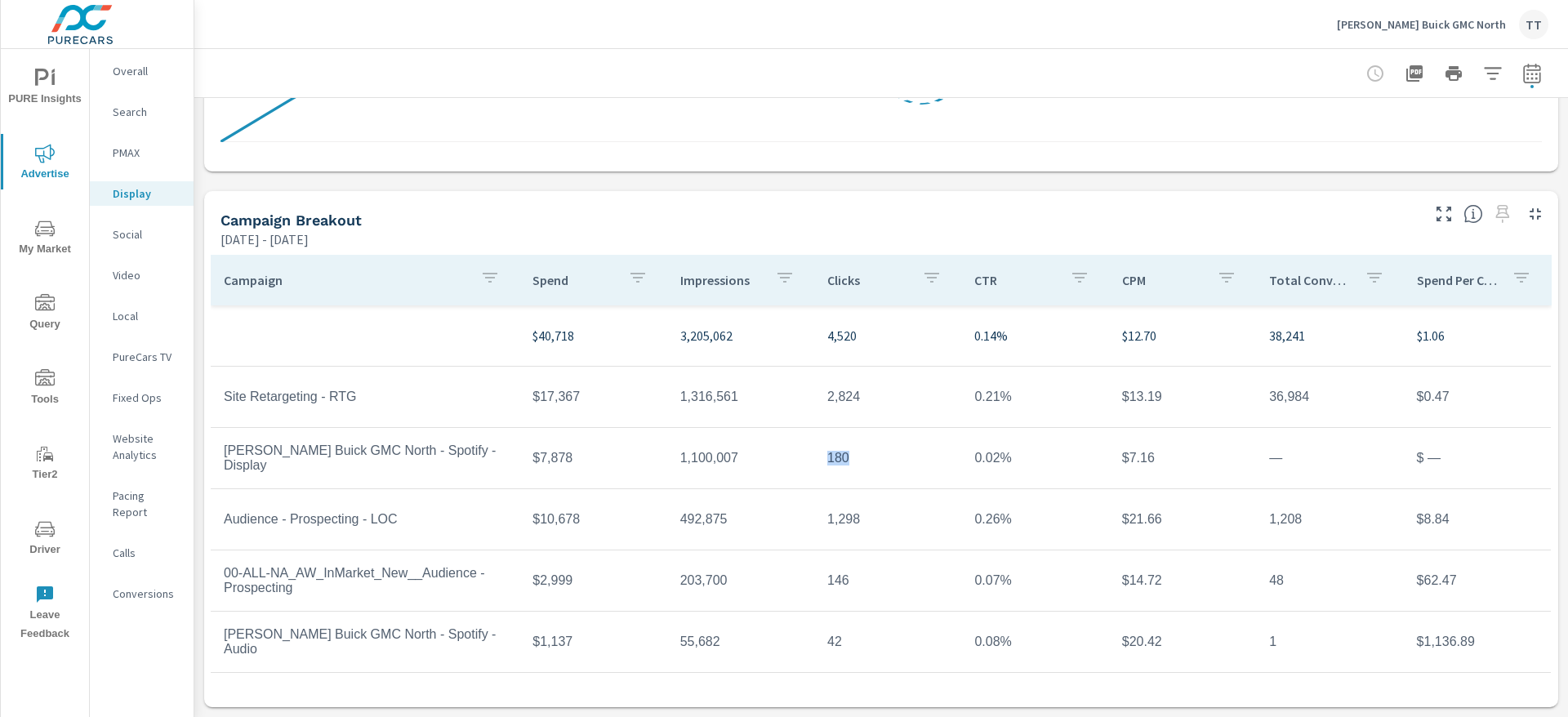
drag, startPoint x: 809, startPoint y: 460, endPoint x: 837, endPoint y: 464, distance: 28.3
click at [827, 463] on td "180" at bounding box center [888, 458] width 147 height 41
click at [845, 465] on td "180" at bounding box center [888, 458] width 147 height 41
